Goal: Task Accomplishment & Management: Use online tool/utility

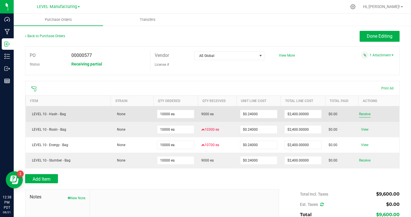
click at [363, 113] on span "Receive" at bounding box center [364, 114] width 11 height 7
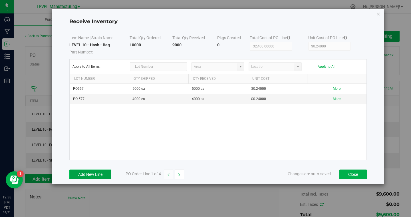
click at [89, 178] on button "Add New Line" at bounding box center [90, 174] width 42 height 10
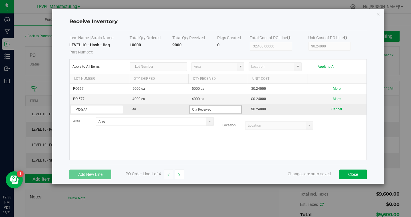
type input "PO-577"
click at [210, 108] on input at bounding box center [216, 109] width 52 height 8
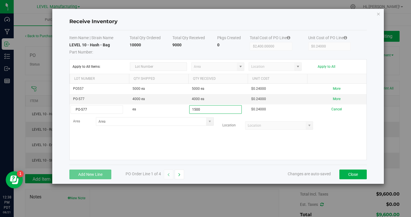
type input "1500 ea"
click at [221, 143] on kendo-grid-list "PO557 5000 ea 5000 ea $0.24000 More PO-577 4000 ea 4000 ea $0.24000 More PO-577…" at bounding box center [218, 122] width 297 height 76
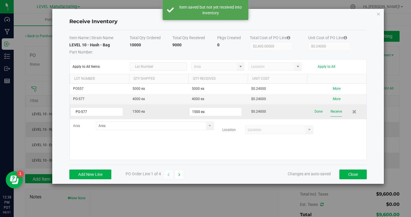
click at [338, 112] on button "Receive" at bounding box center [336, 112] width 11 height 10
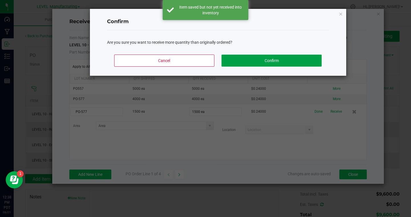
click at [294, 62] on button "Confirm" at bounding box center [272, 61] width 100 height 12
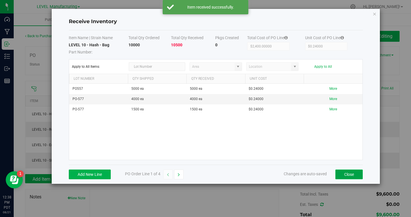
click at [347, 172] on button "Close" at bounding box center [349, 174] width 27 height 10
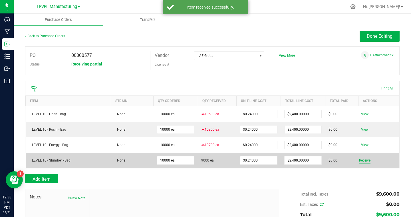
click at [368, 160] on span "Receive" at bounding box center [364, 160] width 11 height 7
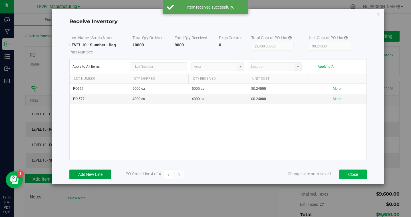
click at [90, 175] on button "Add New Line" at bounding box center [90, 174] width 42 height 10
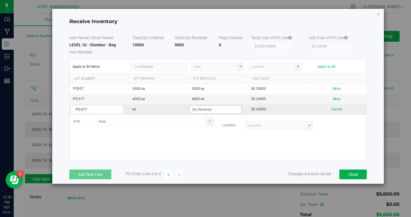
type input "PO-577"
click at [221, 111] on input at bounding box center [216, 109] width 52 height 8
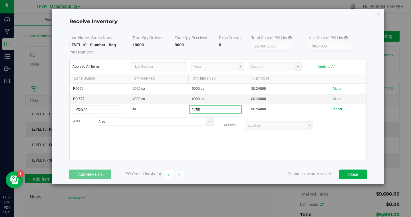
type input "1700 ea"
click at [308, 168] on div "Add New Line PO Order Line 4 of 4 Changes are auto-saved Close" at bounding box center [218, 174] width 298 height 19
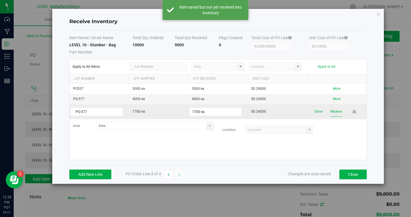
click at [336, 109] on button "Receive" at bounding box center [336, 112] width 11 height 10
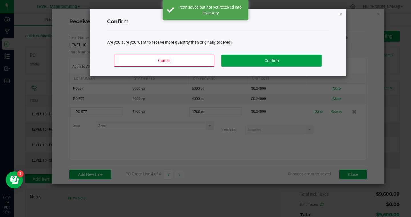
click at [299, 65] on button "Confirm" at bounding box center [272, 61] width 100 height 12
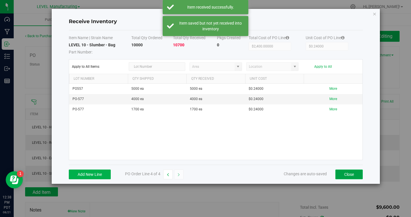
click at [353, 176] on button "Close" at bounding box center [349, 174] width 27 height 10
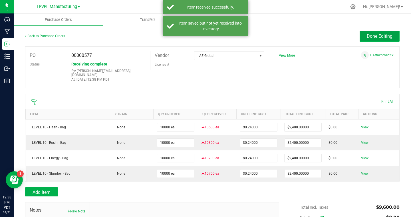
click at [371, 39] on span "Done Editing" at bounding box center [380, 35] width 26 height 5
